Goal: Task Accomplishment & Management: Manage account settings

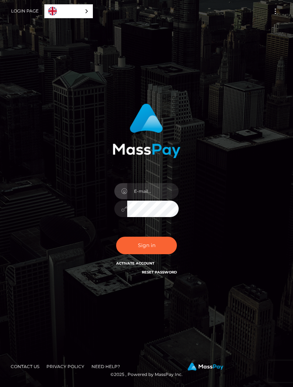
click at [137, 199] on input "email" at bounding box center [152, 191] width 51 height 16
type input "Alexisrose200"
click at [136, 250] on button "Sign in" at bounding box center [146, 245] width 61 height 17
click at [136, 199] on input "email" at bounding box center [152, 191] width 51 height 16
click at [163, 194] on input "Alexisrose200" at bounding box center [152, 191] width 51 height 16
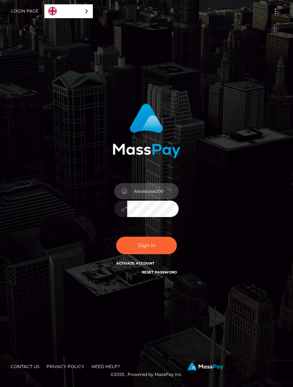
click at [162, 195] on input "Alexisrose200" at bounding box center [152, 191] width 51 height 16
click at [167, 197] on input "Alexisrose200" at bounding box center [152, 191] width 51 height 16
type input "A"
type input "[EMAIL_ADDRESS][DOMAIN_NAME]"
click at [124, 252] on button "Sign in" at bounding box center [146, 245] width 61 height 17
